Goal: Obtain resource: Download file/media

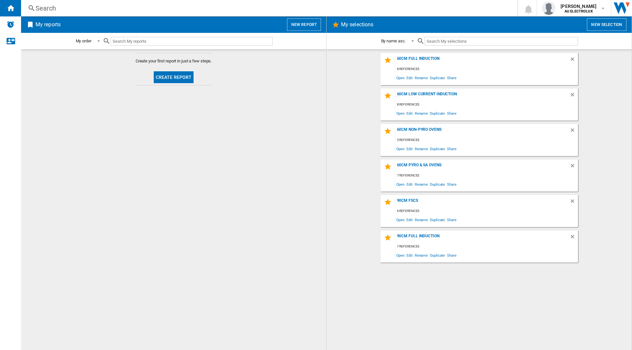
click at [175, 78] on button "Create report" at bounding box center [174, 77] width 40 height 12
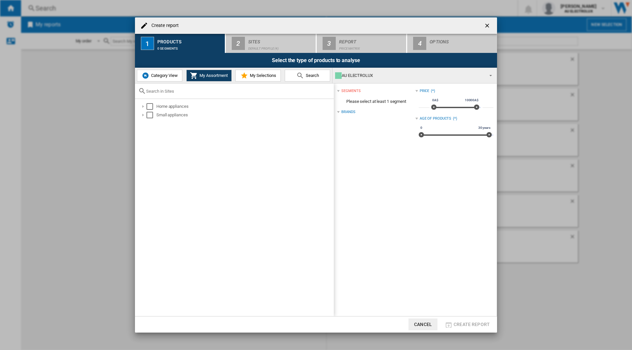
click at [311, 77] on span "Search" at bounding box center [311, 75] width 15 height 5
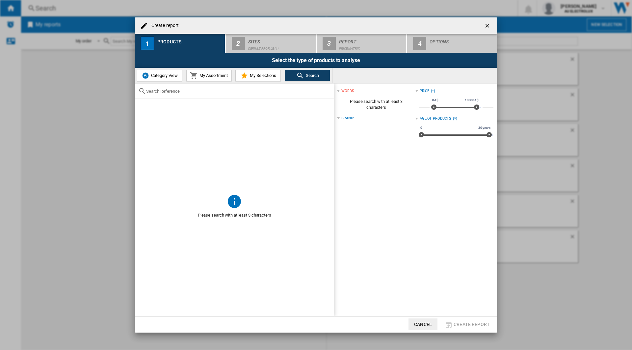
click at [185, 92] on input "text" at bounding box center [238, 91] width 184 height 5
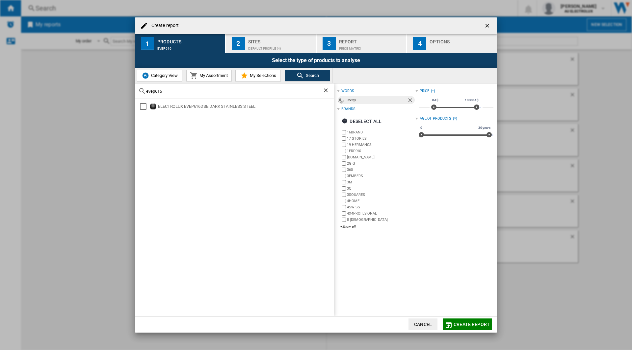
click at [143, 107] on div "Select" at bounding box center [143, 106] width 7 height 7
drag, startPoint x: 180, startPoint y: 93, endPoint x: 141, endPoint y: 94, distance: 38.8
click at [141, 94] on div "evep616" at bounding box center [234, 91] width 199 height 15
type input "evep618"
click at [143, 109] on div "Select" at bounding box center [143, 106] width 7 height 7
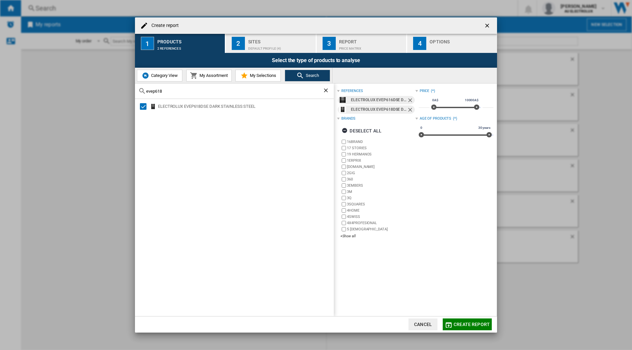
drag, startPoint x: 175, startPoint y: 90, endPoint x: 145, endPoint y: 94, distance: 30.2
click at [145, 94] on div "evep618" at bounding box center [234, 91] width 199 height 15
click at [168, 89] on input "text" at bounding box center [238, 91] width 184 height 5
type input "hbg7741b"
drag, startPoint x: 143, startPoint y: 106, endPoint x: 177, endPoint y: 96, distance: 35.4
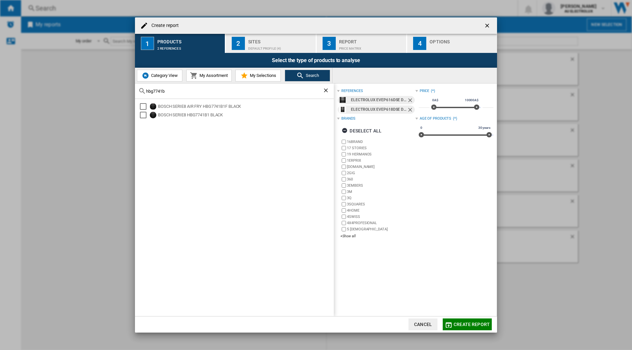
click at [143, 106] on div "Select" at bounding box center [143, 106] width 7 height 7
drag, startPoint x: 174, startPoint y: 92, endPoint x: 138, endPoint y: 91, distance: 36.2
click at [138, 91] on div "hbg7741b" at bounding box center [234, 91] width 199 height 15
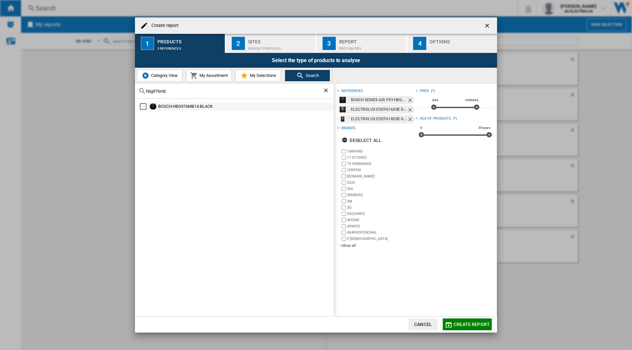
click at [141, 108] on div "Select" at bounding box center [143, 106] width 7 height 7
drag, startPoint x: 191, startPoint y: 86, endPoint x: 141, endPoint y: 93, distance: 50.9
click at [141, 93] on div "hbg976mb" at bounding box center [234, 91] width 199 height 15
drag, startPoint x: 132, startPoint y: 93, endPoint x: 117, endPoint y: 93, distance: 14.8
click at [117, 93] on div "Create report 1 Products 4 references 2 Sites Default profile (4) 3 Report Pric…" at bounding box center [316, 175] width 632 height 350
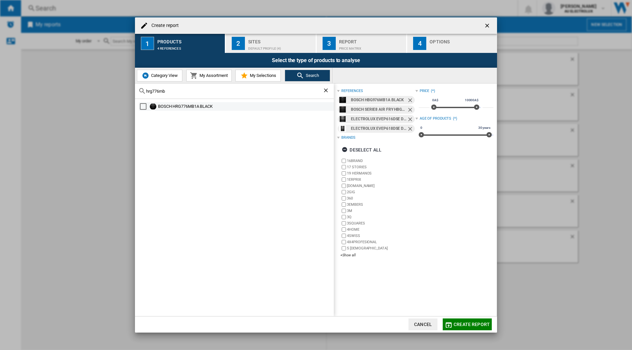
type input "hrg776mb"
click at [142, 106] on div "Select" at bounding box center [143, 106] width 7 height 7
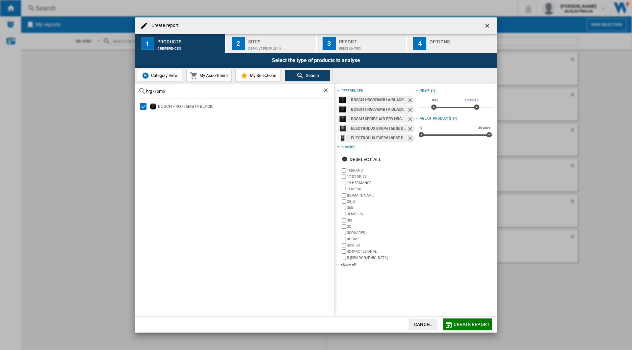
drag, startPoint x: 183, startPoint y: 90, endPoint x: 128, endPoint y: 89, distance: 54.7
click at [130, 91] on div "Create report 1 Products 5 references 2 Sites Default profile (4) 3 Report Pric…" at bounding box center [316, 175] width 632 height 350
click at [190, 93] on input "text" at bounding box center [238, 91] width 184 height 5
drag, startPoint x: 144, startPoint y: 107, endPoint x: 163, endPoint y: 97, distance: 21.2
click at [144, 107] on div "Select" at bounding box center [143, 106] width 7 height 7
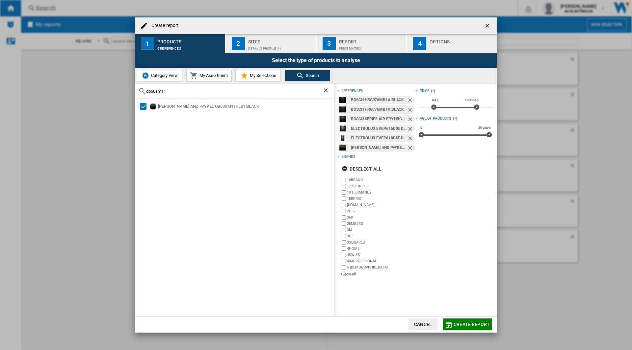
drag, startPoint x: 182, startPoint y: 92, endPoint x: 135, endPoint y: 93, distance: 47.4
click at [135, 93] on div "ob60sm11" at bounding box center [234, 91] width 199 height 15
type input "sopa6302"
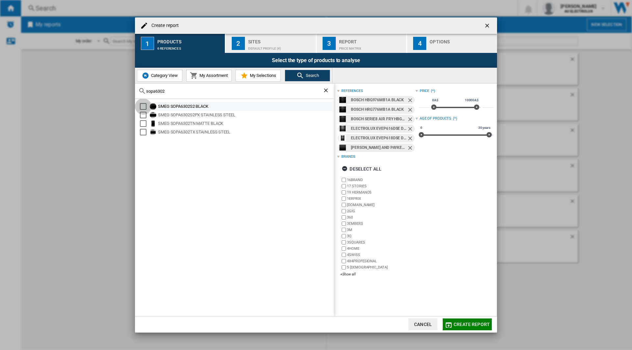
click at [146, 107] on div "Select" at bounding box center [143, 106] width 7 height 7
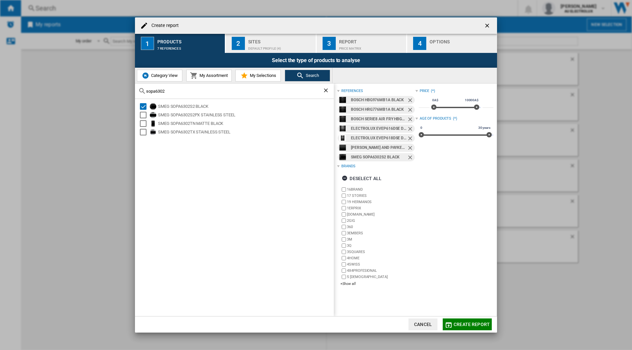
click at [274, 47] on div "Default profile (4)" at bounding box center [280, 46] width 65 height 7
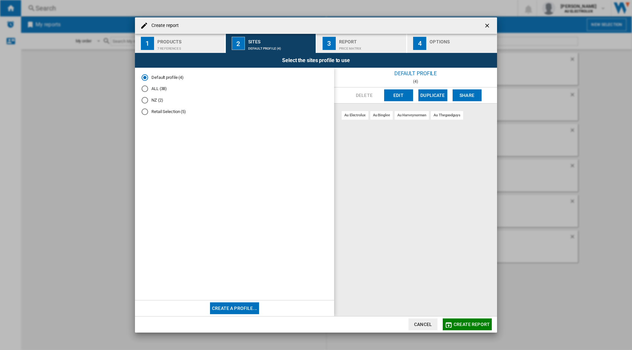
click at [176, 113] on md-radio-button "Retail Selection (5)" at bounding box center [234, 112] width 186 height 6
click at [379, 48] on div "Price Matrix" at bounding box center [371, 46] width 65 height 7
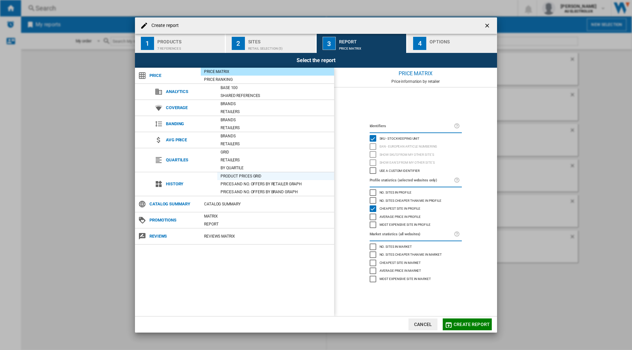
drag, startPoint x: 267, startPoint y: 178, endPoint x: 270, endPoint y: 177, distance: 3.3
click at [267, 178] on div "Product prices grid" at bounding box center [275, 176] width 117 height 7
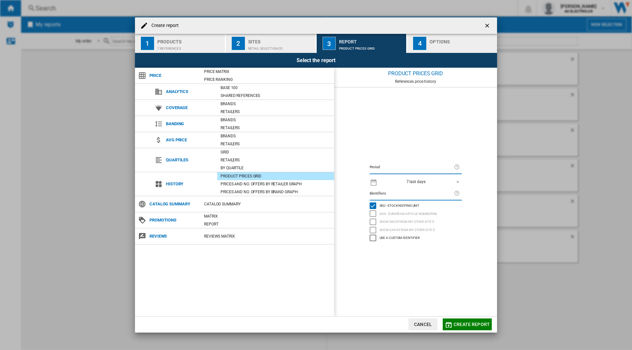
click at [441, 181] on span "7 last days" at bounding box center [415, 182] width 69 height 6
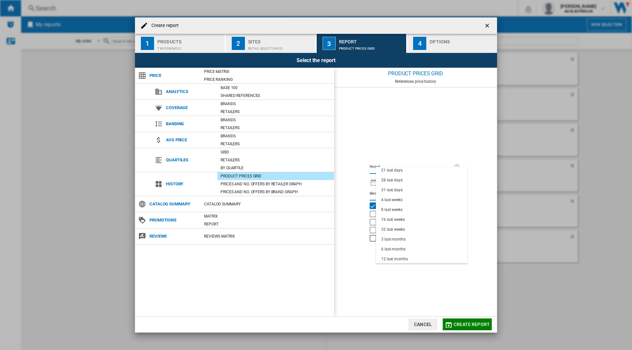
scroll to position [41, 0]
click at [406, 241] on md-option "6 last months" at bounding box center [421, 239] width 91 height 10
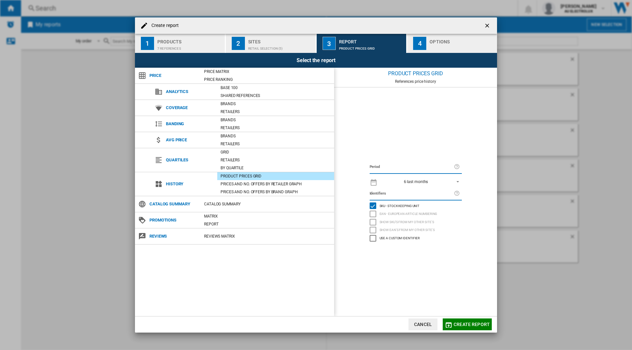
click at [453, 48] on div "button" at bounding box center [461, 46] width 65 height 7
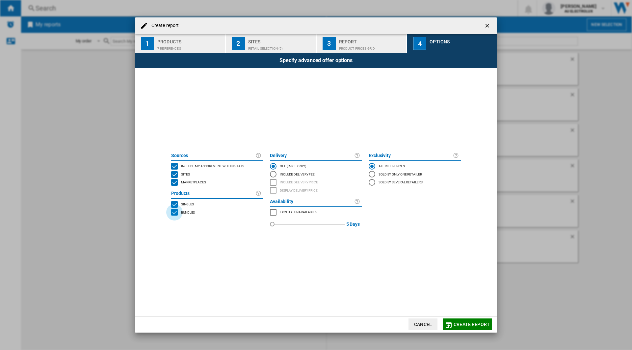
click at [173, 215] on div "BUNDLES" at bounding box center [174, 212] width 7 height 7
click at [471, 326] on span "Create report" at bounding box center [471, 324] width 36 height 5
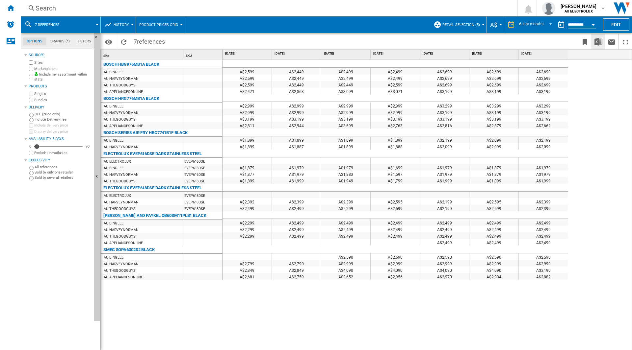
click at [600, 44] on img "Download in Excel" at bounding box center [598, 42] width 8 height 8
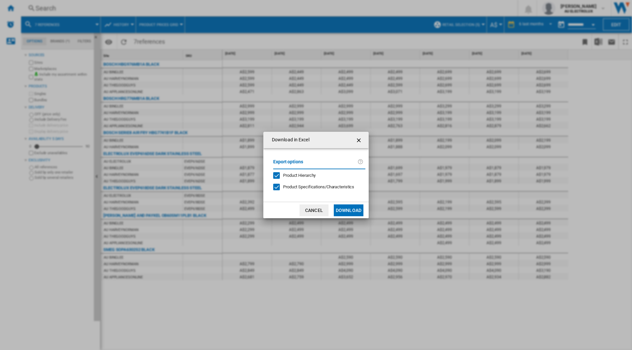
click at [342, 211] on button "Download" at bounding box center [349, 211] width 30 height 12
